Goal: Information Seeking & Learning: Check status

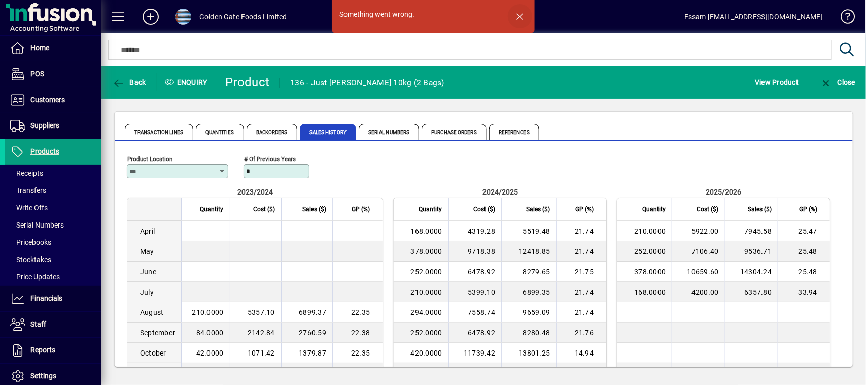
click at [517, 13] on span "button" at bounding box center [520, 16] width 24 height 24
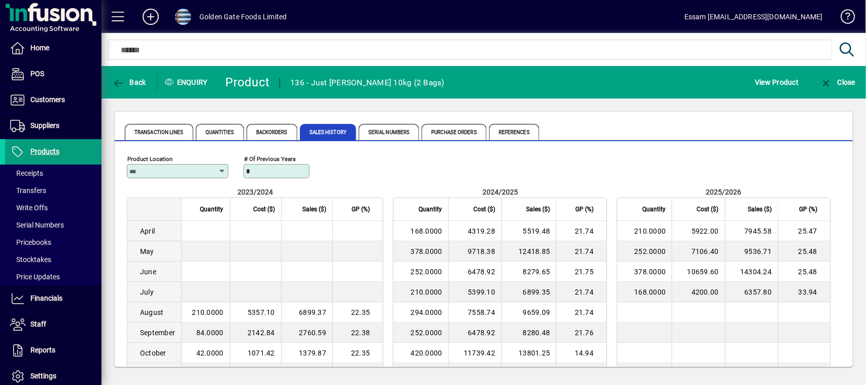
click at [179, 9] on span at bounding box center [183, 17] width 16 height 16
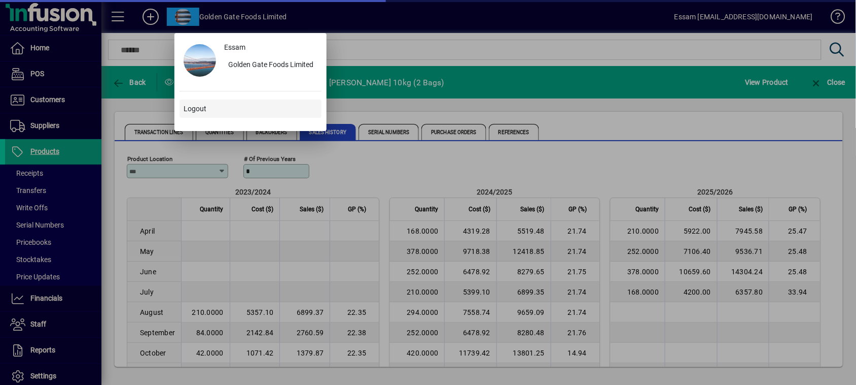
click at [191, 107] on span "Logout" at bounding box center [195, 108] width 23 height 11
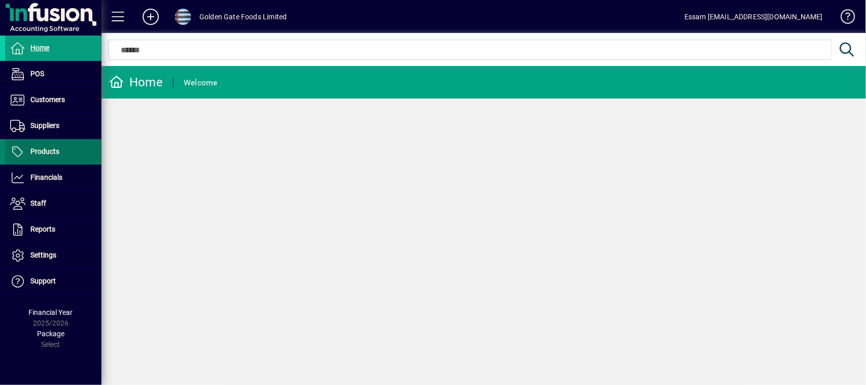
click at [59, 150] on span at bounding box center [53, 152] width 96 height 24
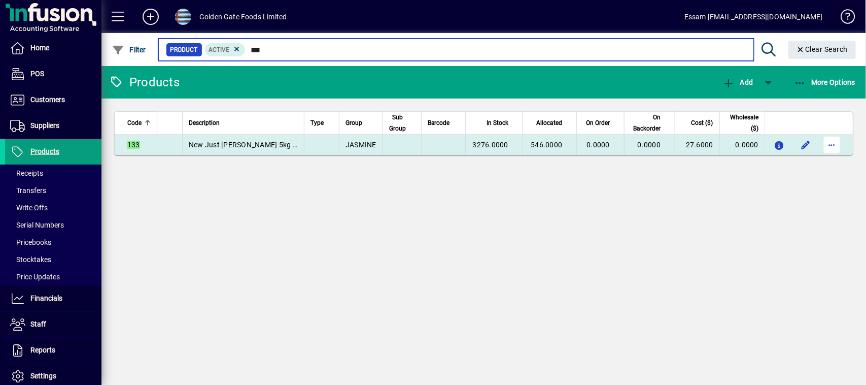
type input "***"
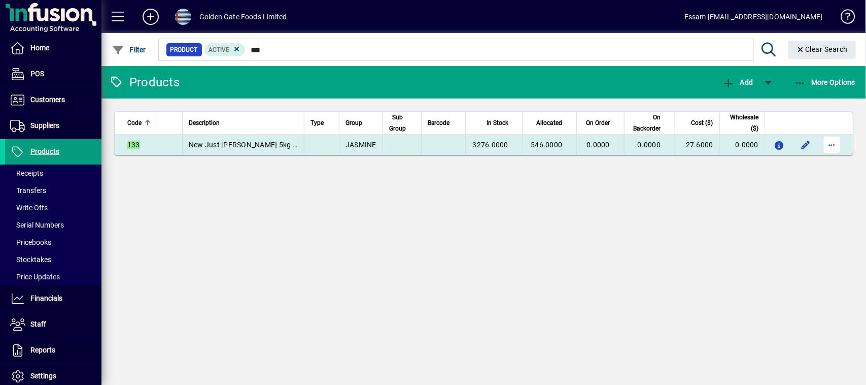
click at [832, 146] on span "button" at bounding box center [832, 144] width 24 height 24
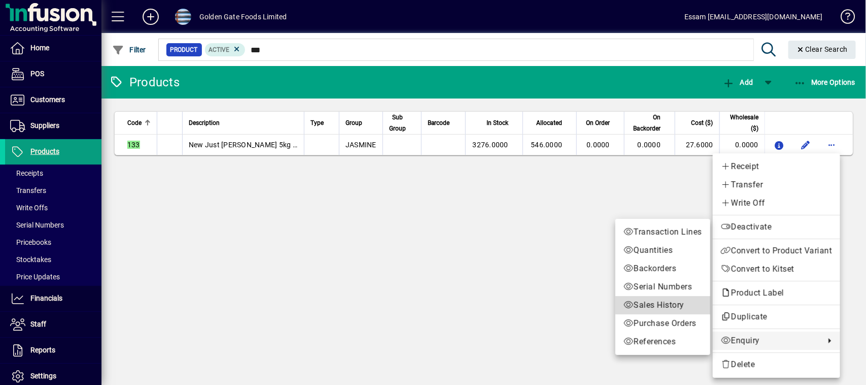
click at [658, 305] on span "Sales History" at bounding box center [663, 305] width 79 height 12
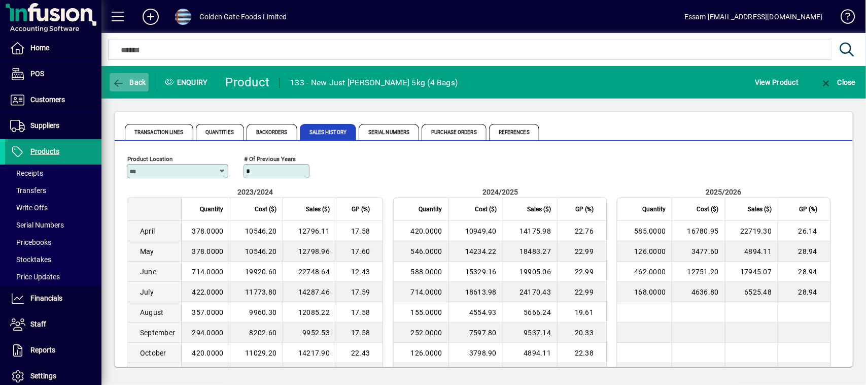
click at [121, 82] on icon "button" at bounding box center [118, 83] width 13 height 10
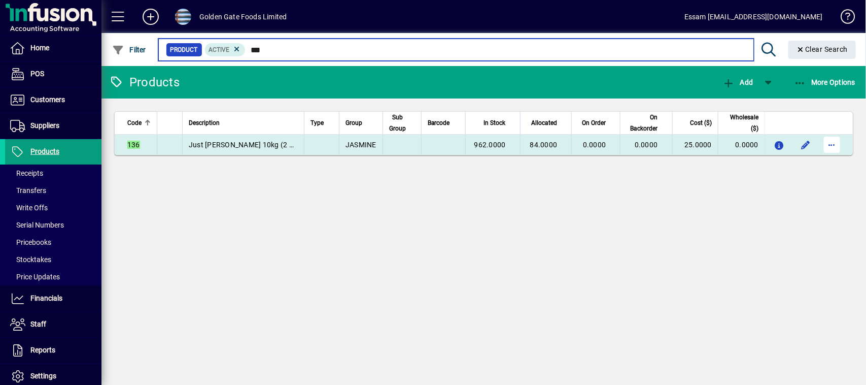
type input "***"
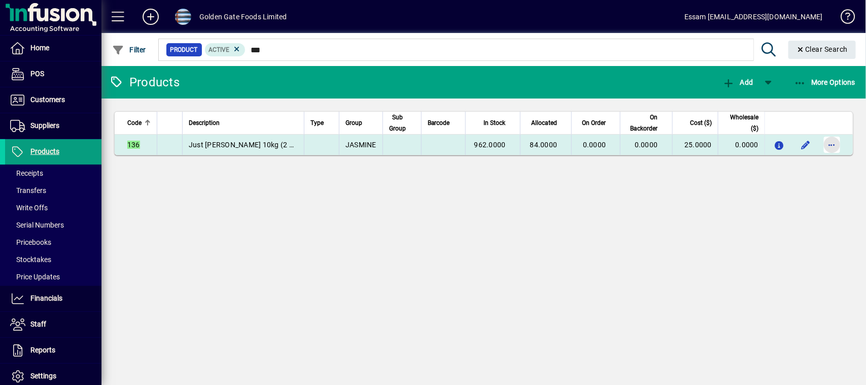
click at [833, 142] on span "button" at bounding box center [832, 144] width 24 height 24
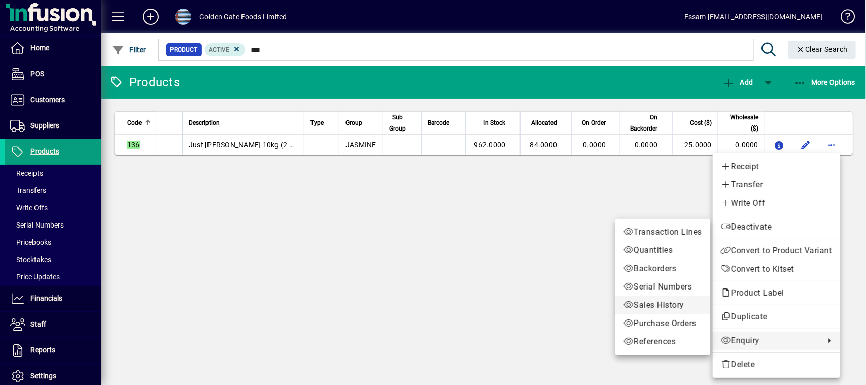
click at [642, 303] on span "Sales History" at bounding box center [663, 305] width 79 height 12
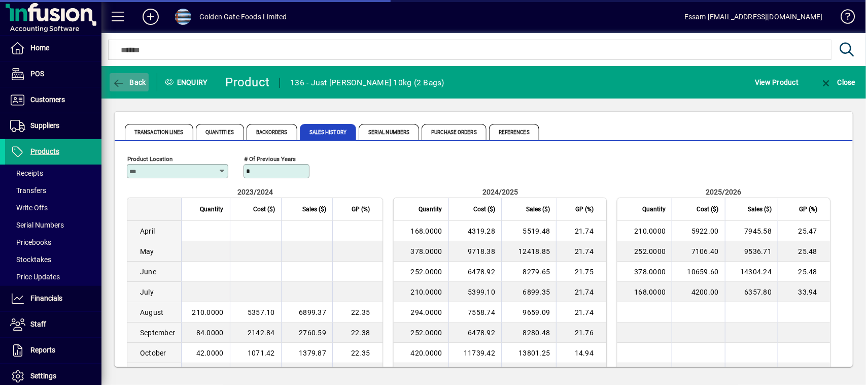
click at [118, 80] on icon "button" at bounding box center [118, 83] width 13 height 10
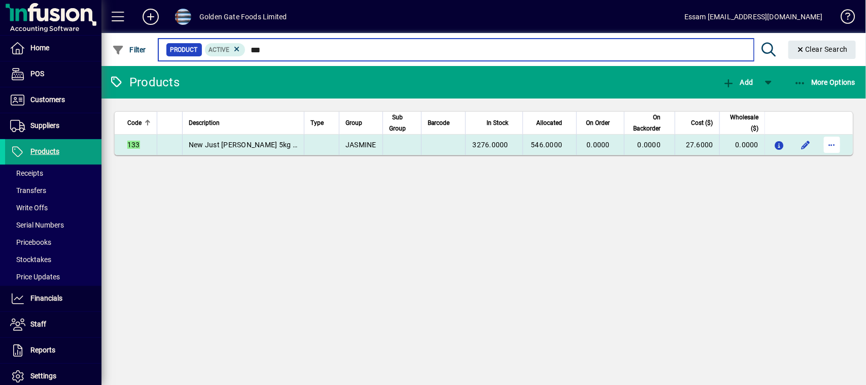
type input "***"
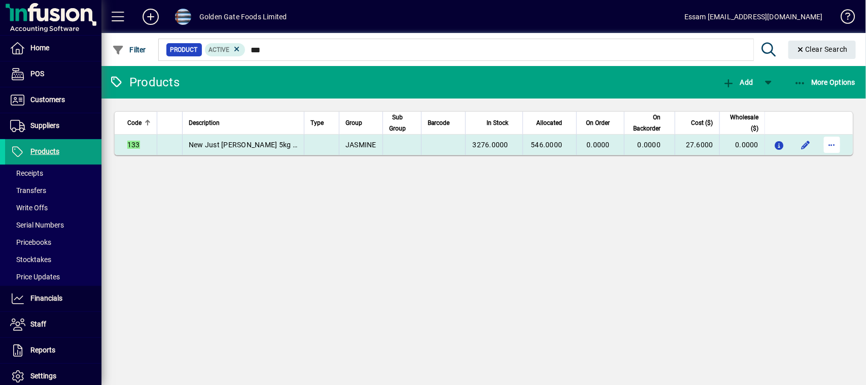
click at [836, 146] on span "button" at bounding box center [832, 144] width 24 height 24
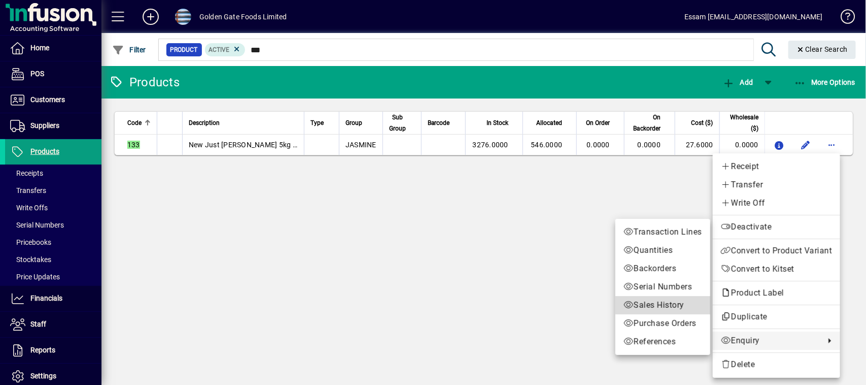
click at [642, 305] on span "Sales History" at bounding box center [663, 305] width 79 height 12
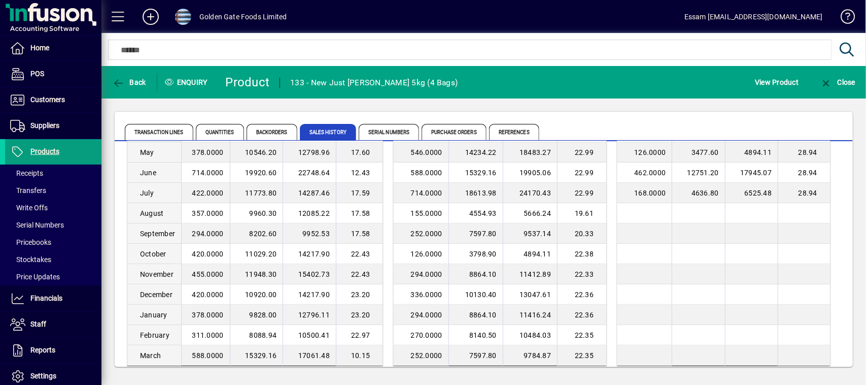
scroll to position [129, 0]
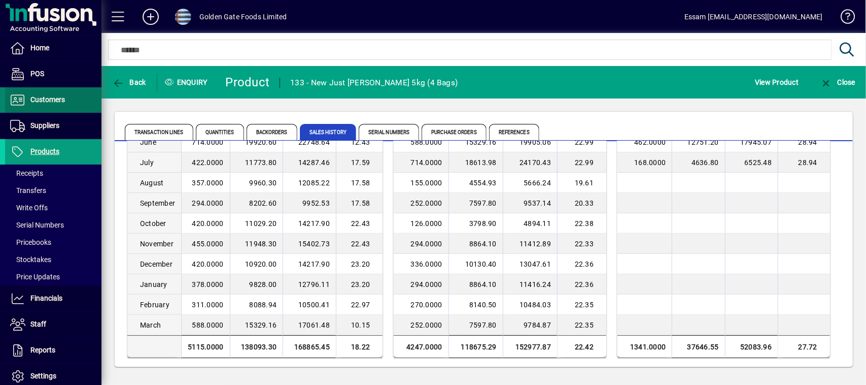
click at [57, 97] on span "Customers" at bounding box center [47, 99] width 34 height 8
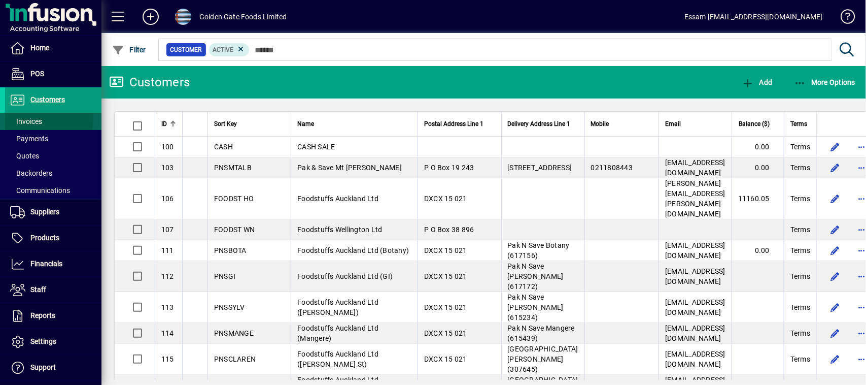
click at [27, 118] on span "Invoices" at bounding box center [26, 121] width 32 height 8
